Goal: Information Seeking & Learning: Learn about a topic

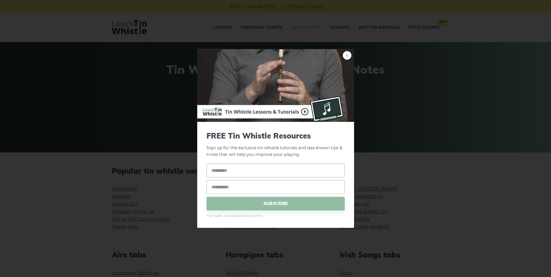
click at [348, 54] on link "×" at bounding box center [347, 55] width 9 height 9
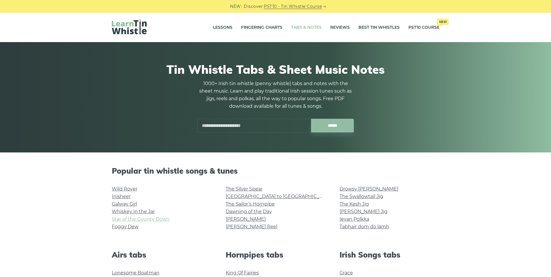
click at [128, 219] on link "Star of the County Down" at bounding box center [141, 220] width 58 height 6
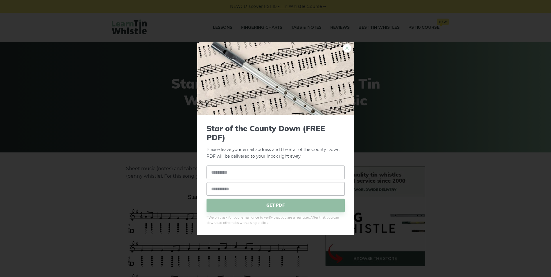
click at [346, 47] on link "×" at bounding box center [347, 48] width 9 height 9
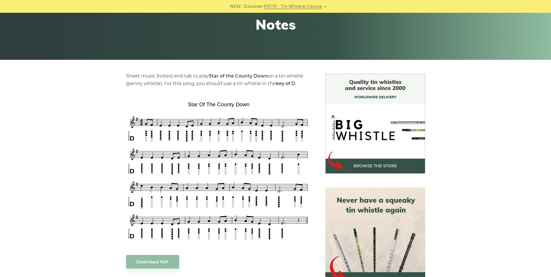
scroll to position [116, 0]
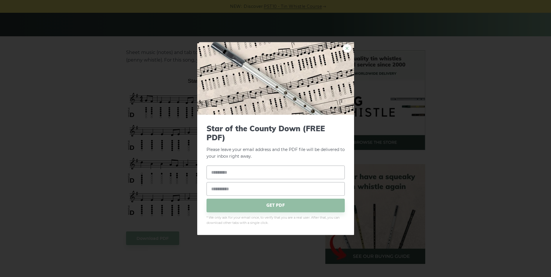
click at [348, 48] on link "×" at bounding box center [347, 48] width 9 height 9
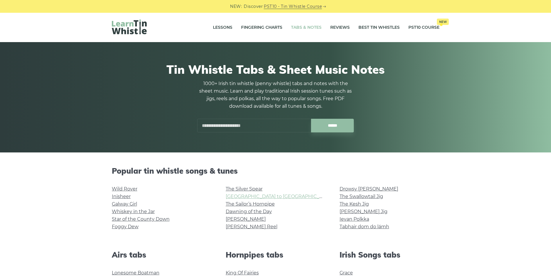
click at [240, 196] on link "[GEOGRAPHIC_DATA] to [GEOGRAPHIC_DATA]" at bounding box center [279, 197] width 107 height 6
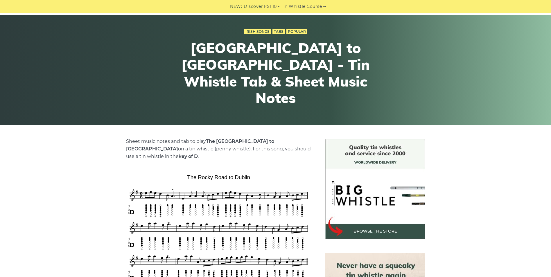
scroll to position [116, 0]
